Goal: Check status: Check status

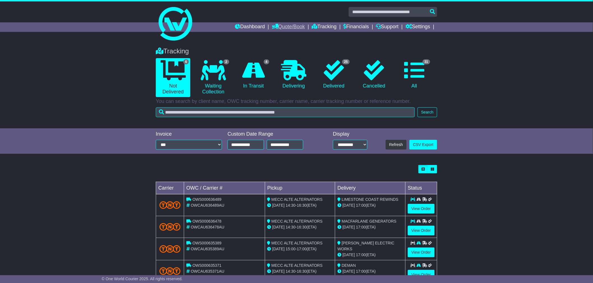
click at [273, 27] on link "Quote/Book" at bounding box center [288, 27] width 33 height 10
click at [244, 27] on link "Dashboard" at bounding box center [250, 27] width 30 height 10
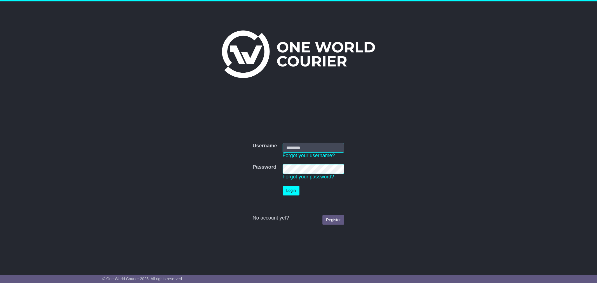
type input "**********"
click at [291, 188] on button "Login" at bounding box center [291, 191] width 17 height 10
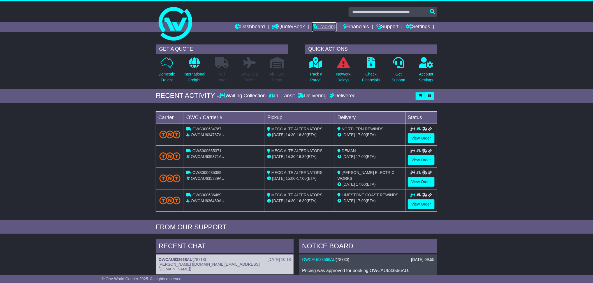
click at [320, 24] on link "Tracking" at bounding box center [324, 27] width 25 height 10
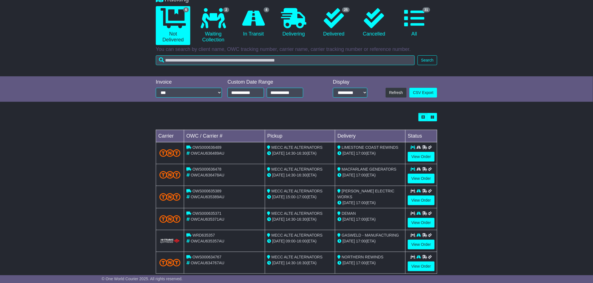
scroll to position [62, 0]
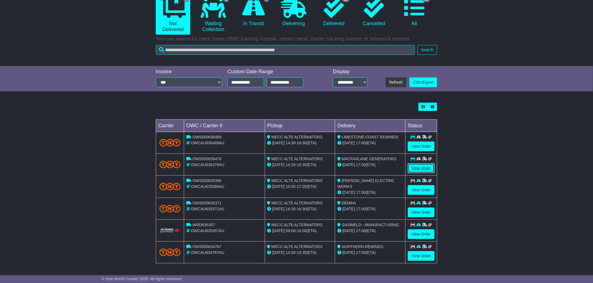
click at [411, 169] on link "View Order" at bounding box center [421, 169] width 27 height 10
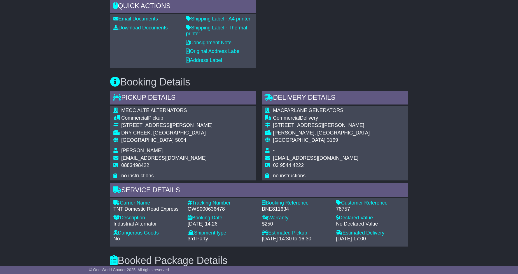
scroll to position [342, 0]
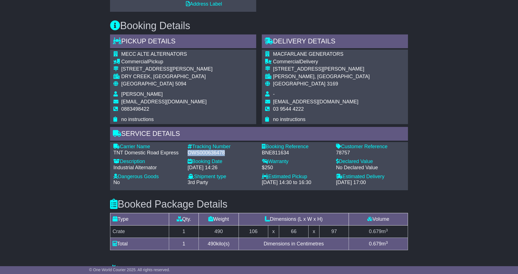
drag, startPoint x: 228, startPoint y: 151, endPoint x: 189, endPoint y: 149, distance: 39.0
click at [189, 150] on div "OWS000636478" at bounding box center [222, 153] width 69 height 6
